Goal: Information Seeking & Learning: Find specific fact

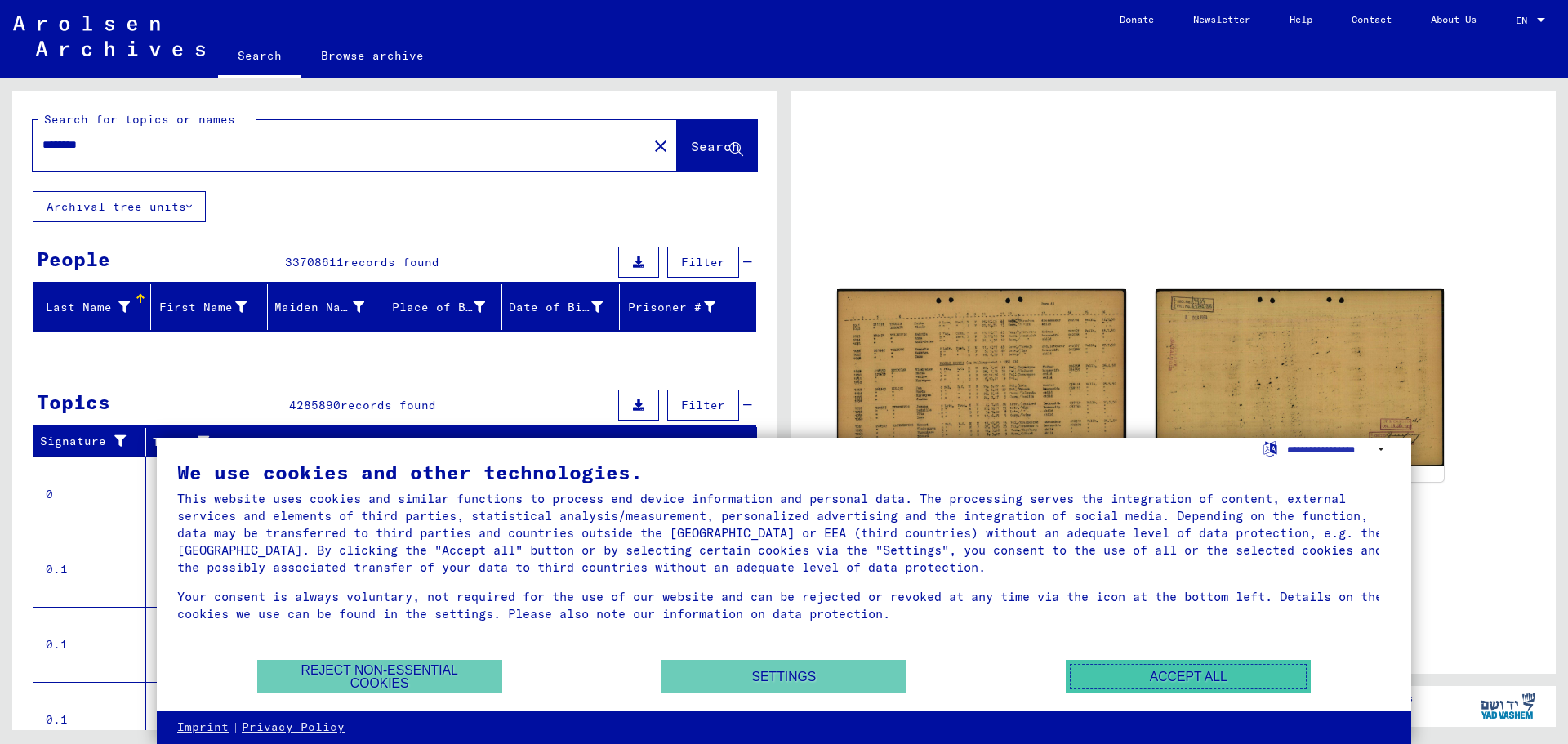
click at [1184, 672] on button "Accept all" at bounding box center [1188, 676] width 245 height 34
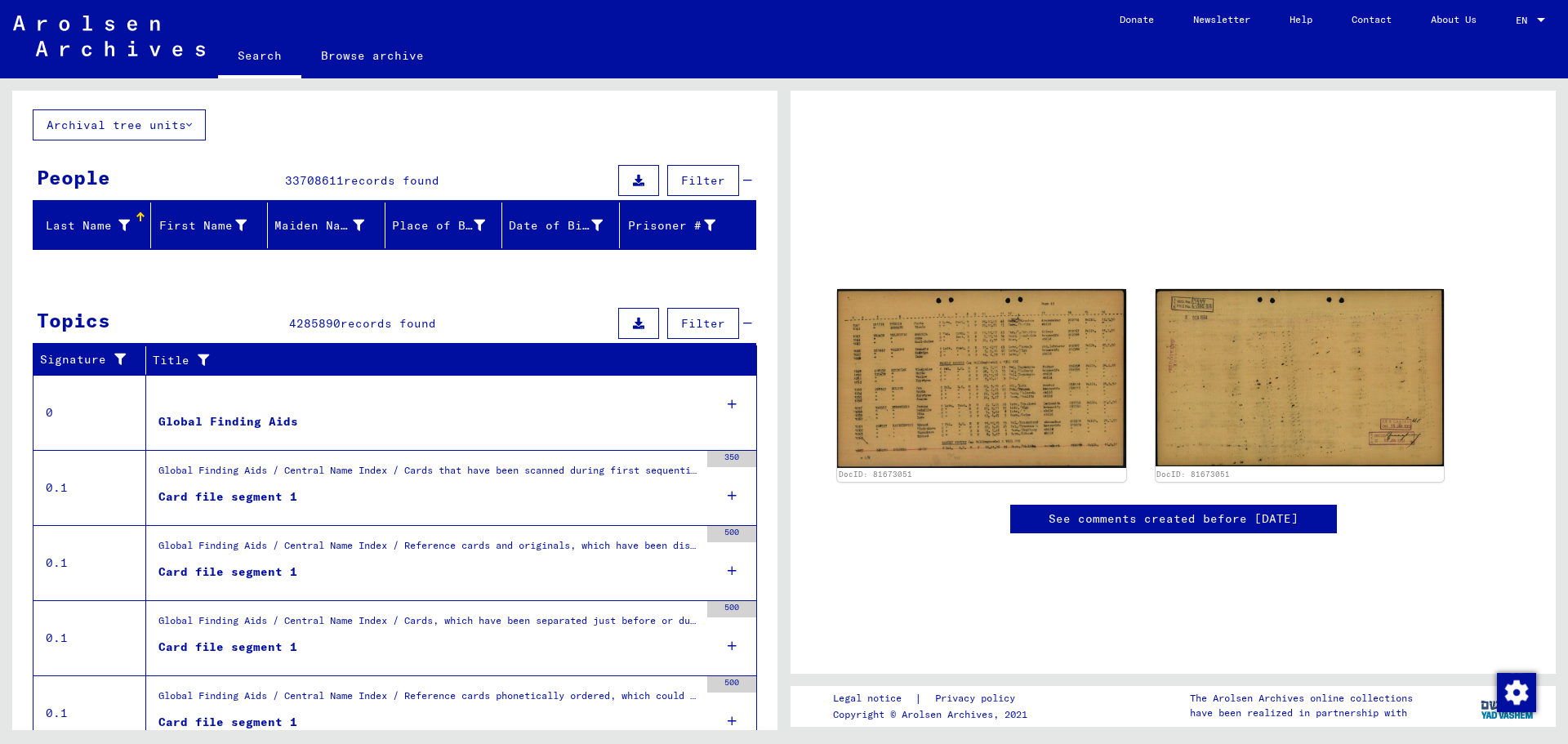
scroll to position [151, 0]
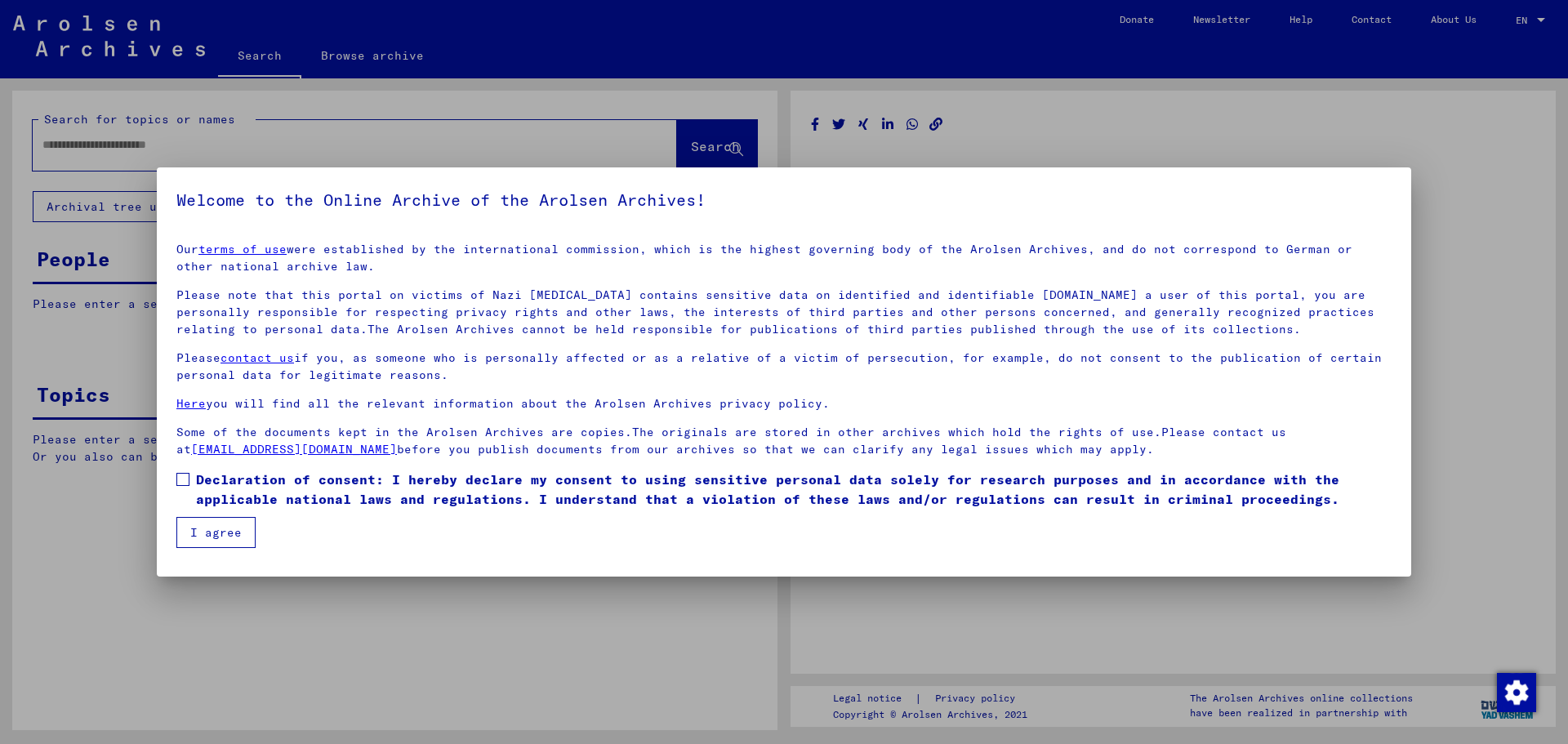
type input "********"
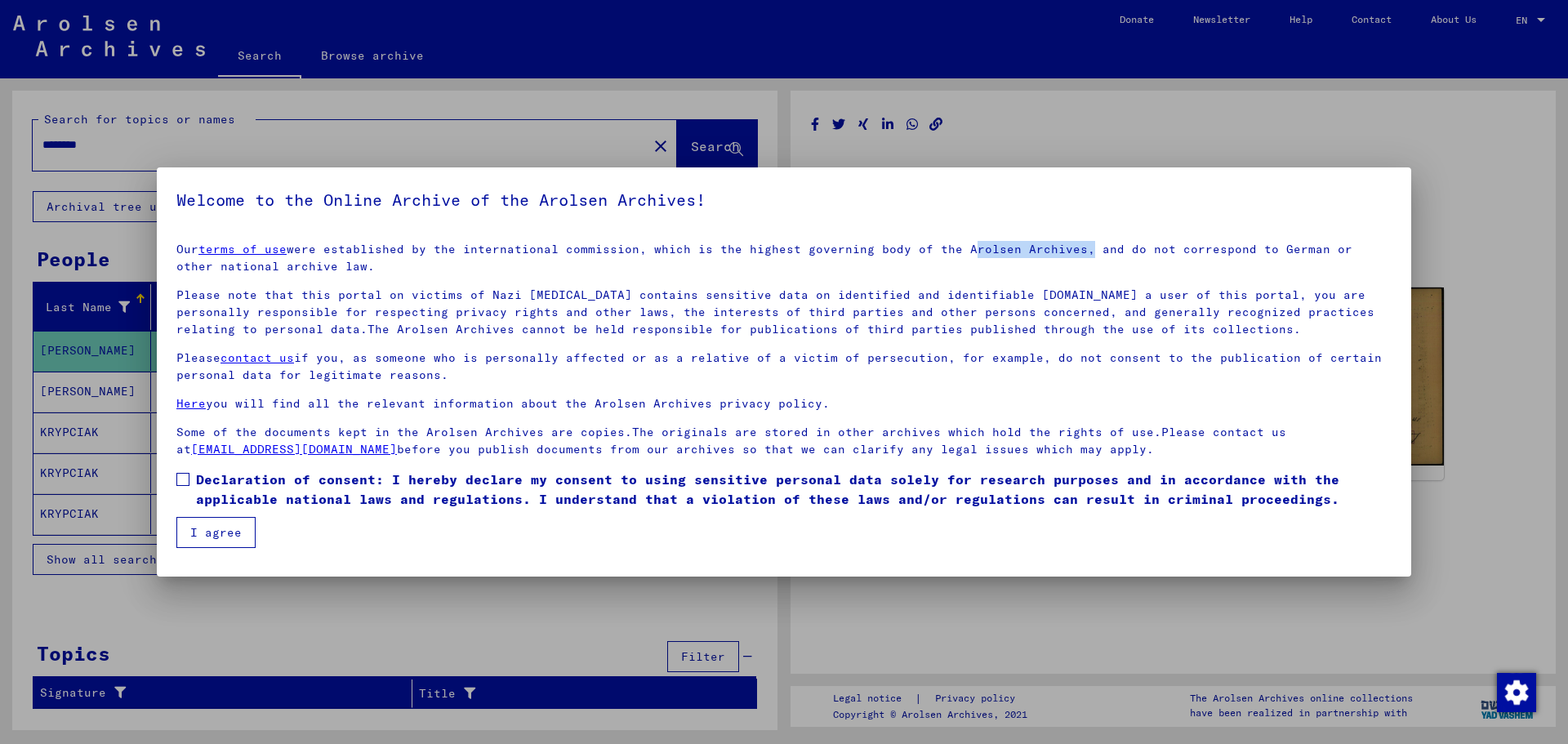
drag, startPoint x: 956, startPoint y: 252, endPoint x: 1068, endPoint y: 255, distance: 112.0
click at [1068, 255] on p "Our terms of use were established by the international commission, which is the…" at bounding box center [784, 259] width 1215 height 35
copy p "Arolsen Archives"
click at [188, 478] on span at bounding box center [183, 480] width 14 height 14
click at [215, 535] on button "I agree" at bounding box center [216, 533] width 79 height 31
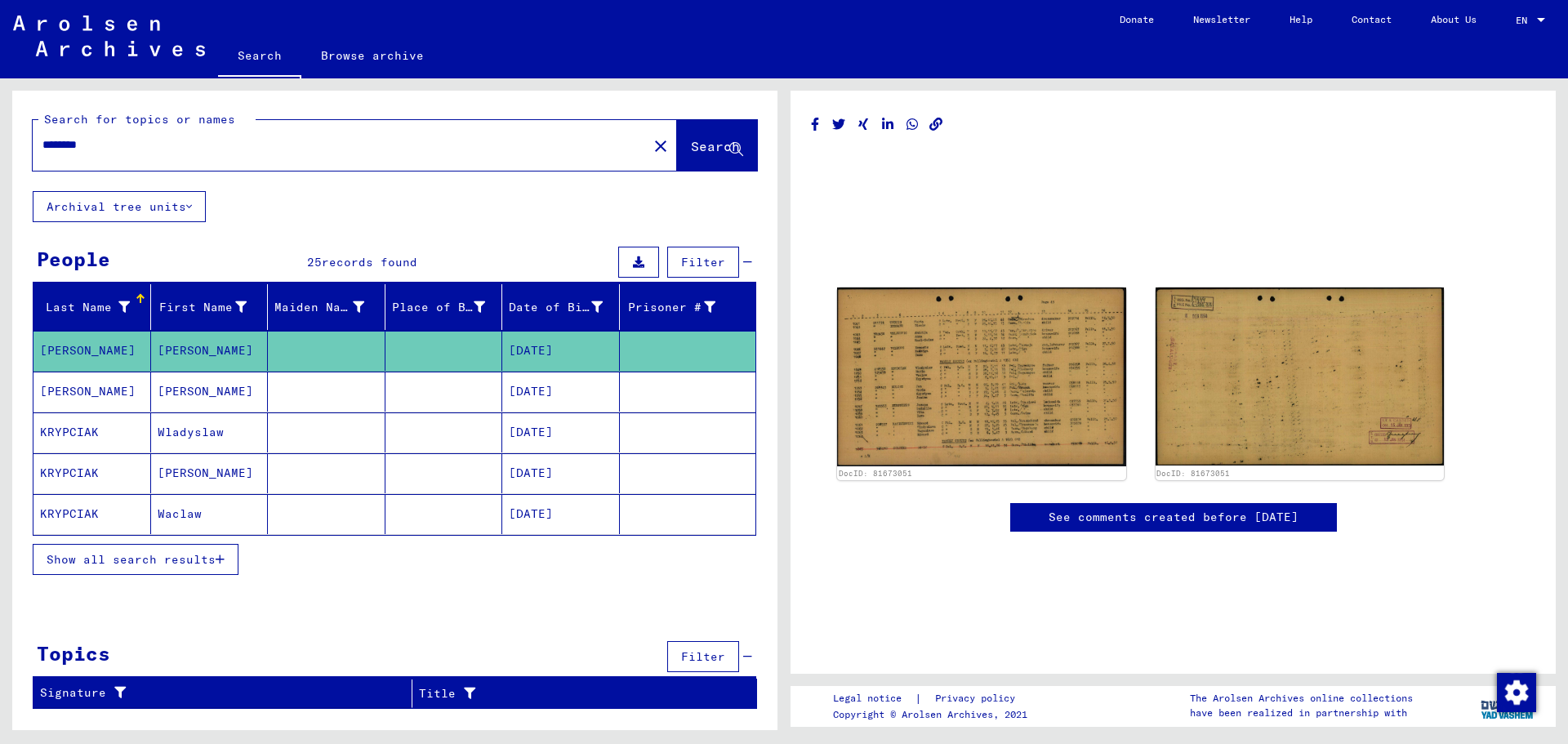
click at [72, 344] on mat-cell "[PERSON_NAME]" at bounding box center [93, 350] width 118 height 40
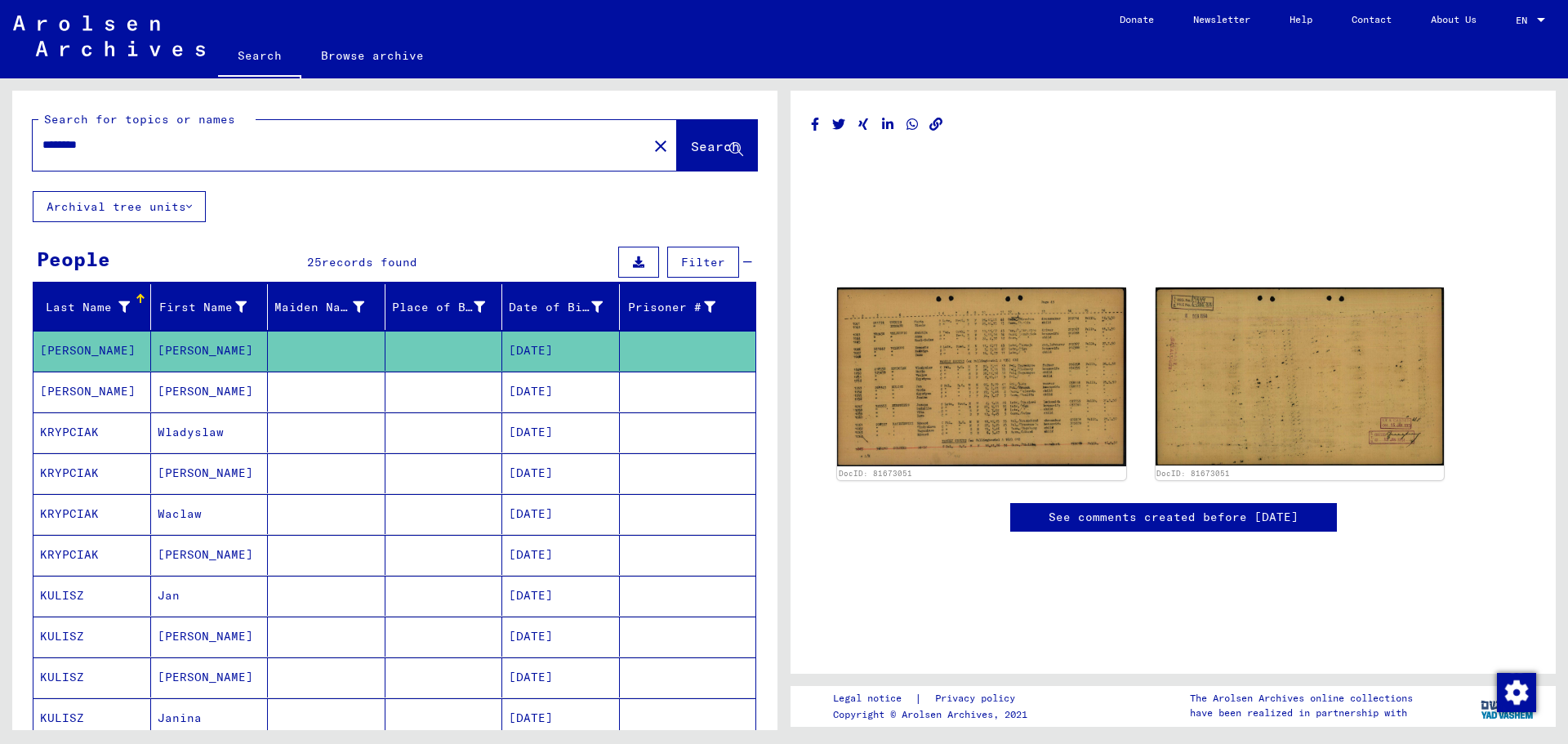
click at [72, 344] on mat-cell "[PERSON_NAME]" at bounding box center [93, 350] width 118 height 40
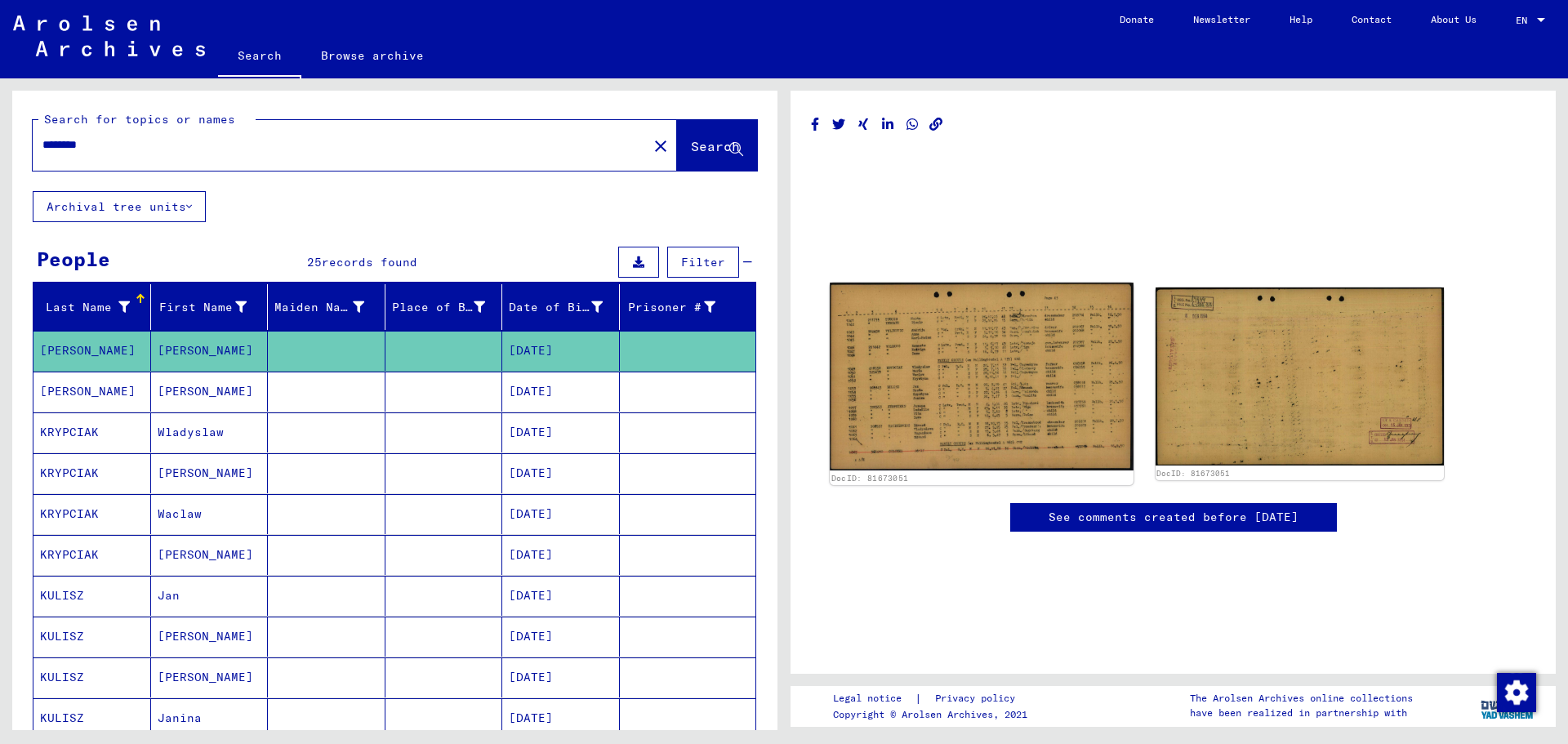
click at [1002, 400] on img at bounding box center [981, 376] width 303 height 188
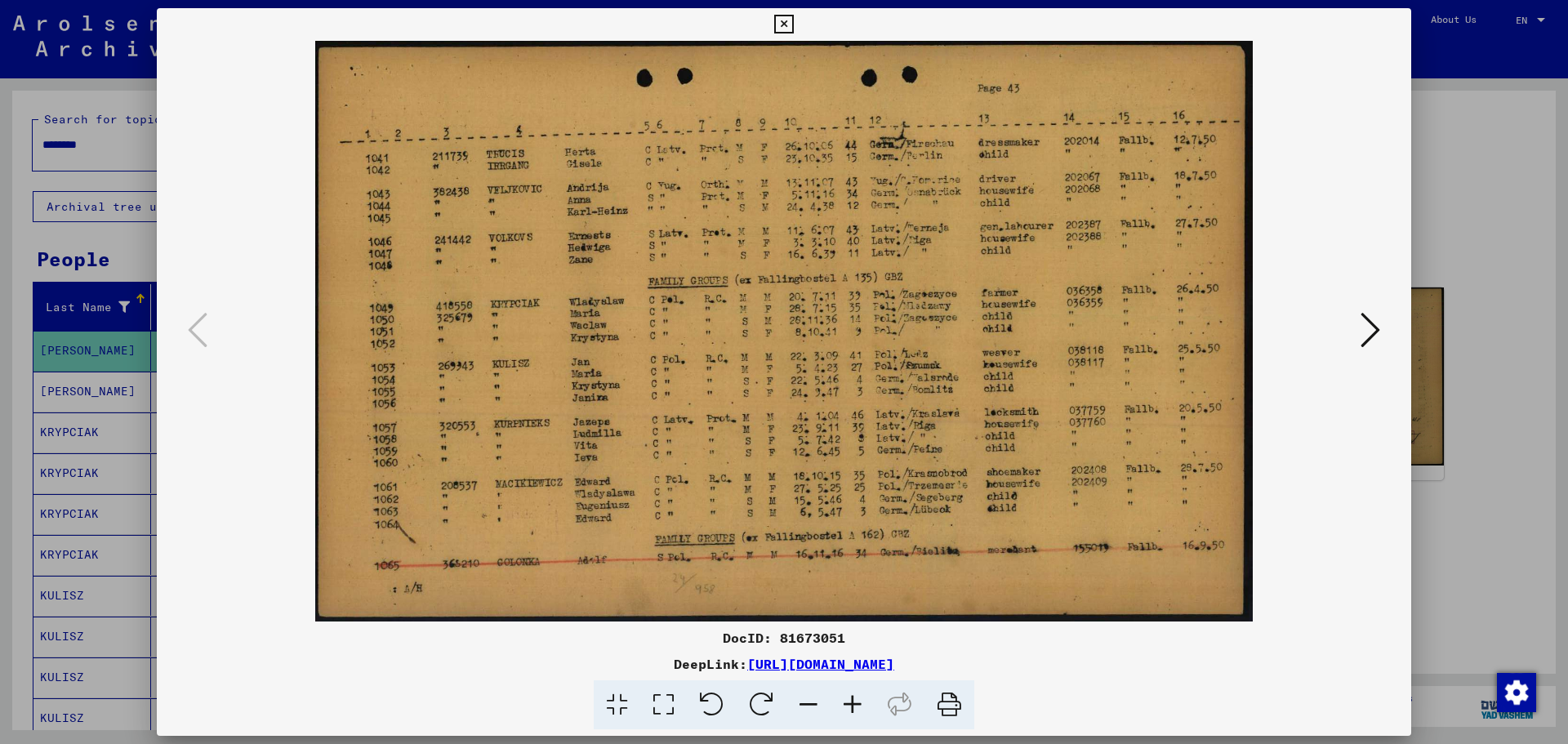
click at [780, 34] on button at bounding box center [784, 24] width 29 height 33
